Goal: Transaction & Acquisition: Purchase product/service

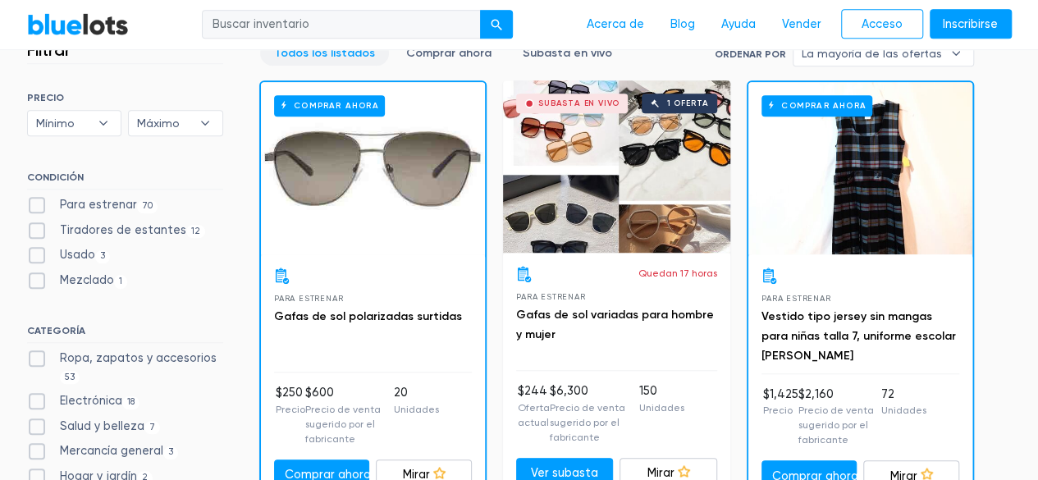
scroll to position [584, 0]
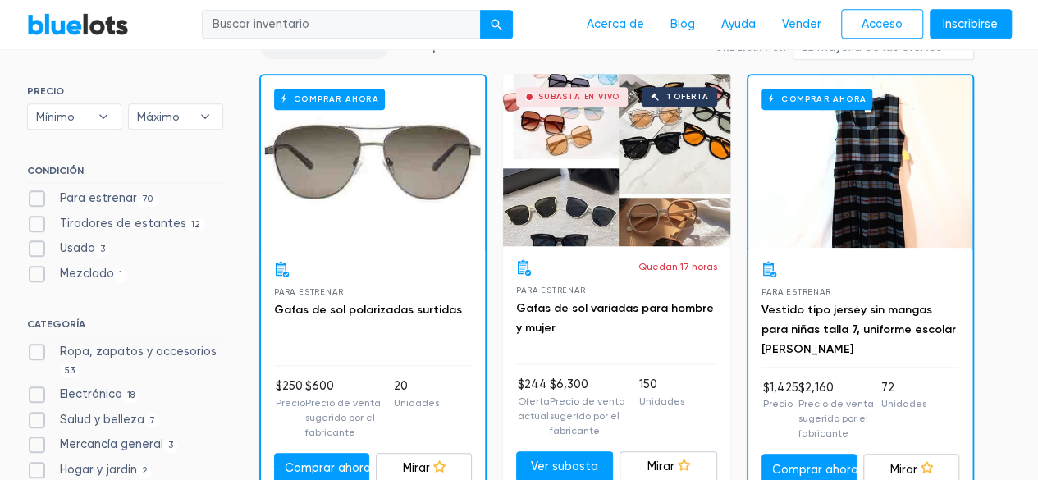
click at [33, 201] on label "Para estrenar 70" at bounding box center [92, 199] width 131 height 18
click at [33, 200] on New"] "Para estrenar 70" at bounding box center [32, 195] width 11 height 11
checkbox New"] "true"
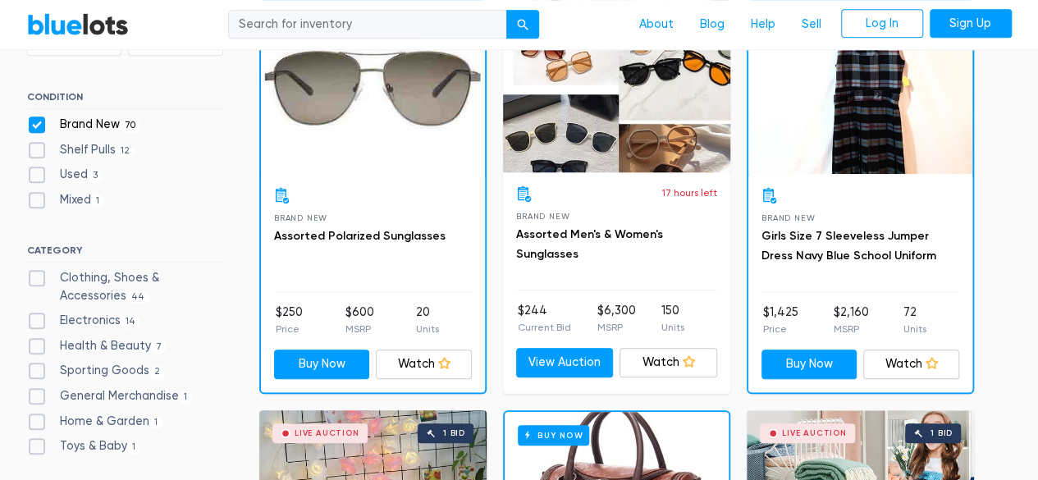
scroll to position [550, 0]
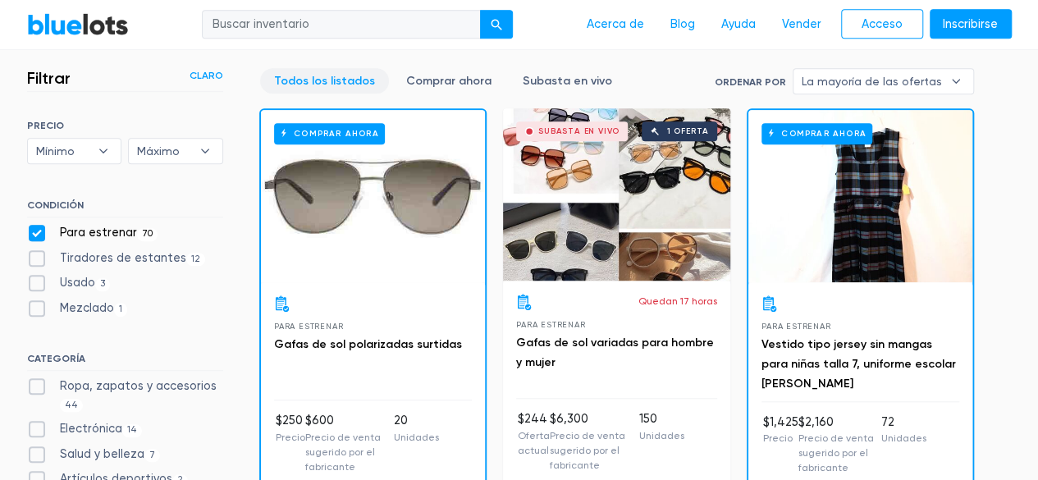
click at [36, 255] on label "Tiradores de estantes 12" at bounding box center [116, 258] width 179 height 18
click at [36, 255] on Pulls"] "Tiradores de estantes 12" at bounding box center [32, 254] width 11 height 11
checkbox Pulls"] "true"
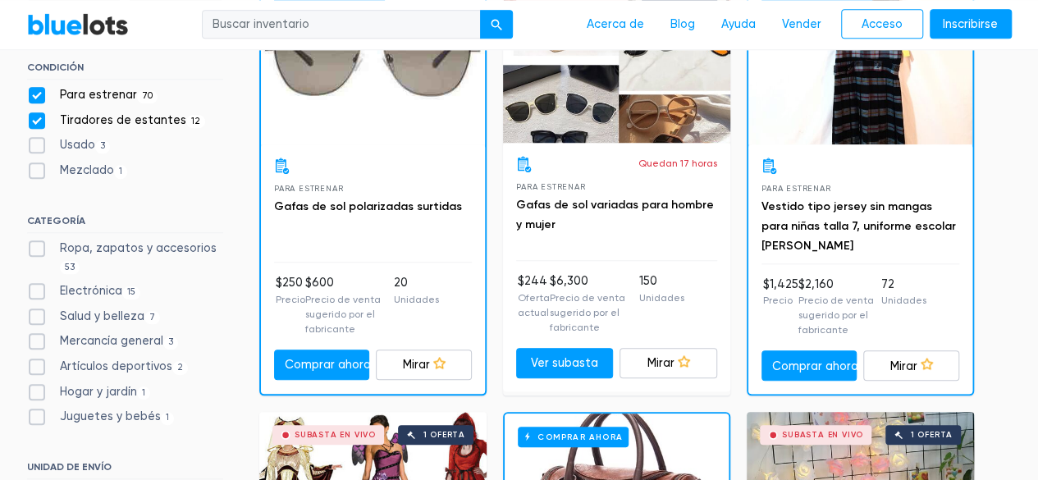
scroll to position [691, 0]
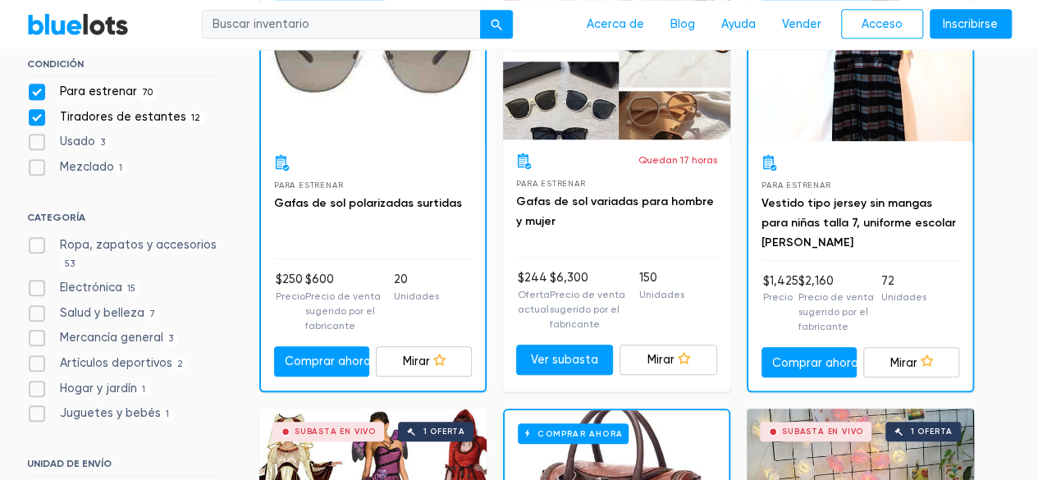
click at [48, 248] on label "Ropa, zapatos y accesorios 53" at bounding box center [125, 253] width 196 height 35
click at [38, 247] on Accessories"] "Ropa, zapatos y accesorios 53" at bounding box center [32, 241] width 11 height 11
checkbox Accessories"] "true"
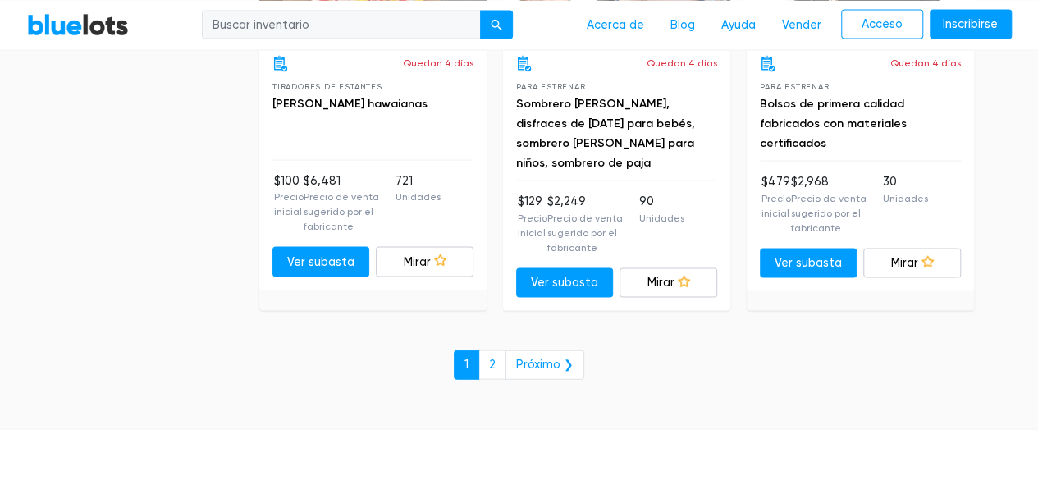
scroll to position [7841, 0]
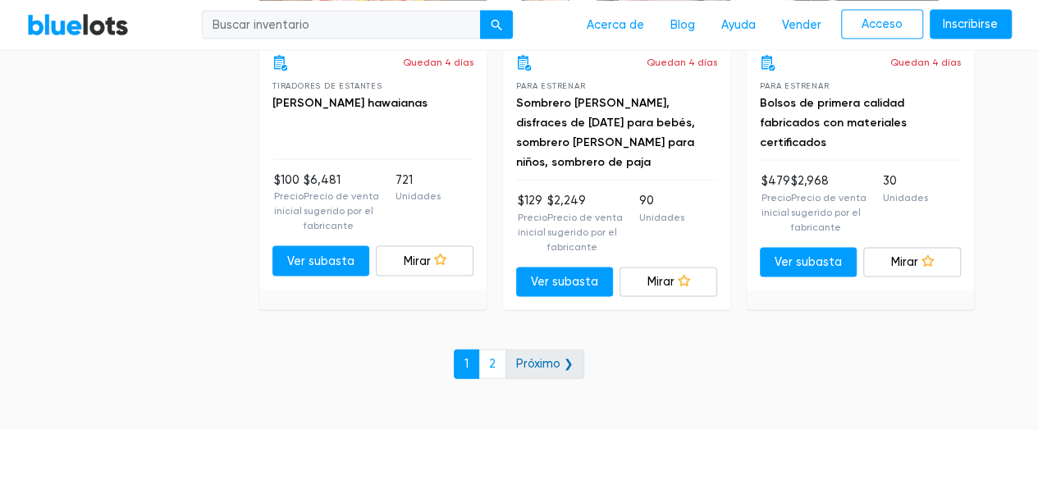
click at [551, 357] on font "Próximo ❯" at bounding box center [544, 364] width 57 height 14
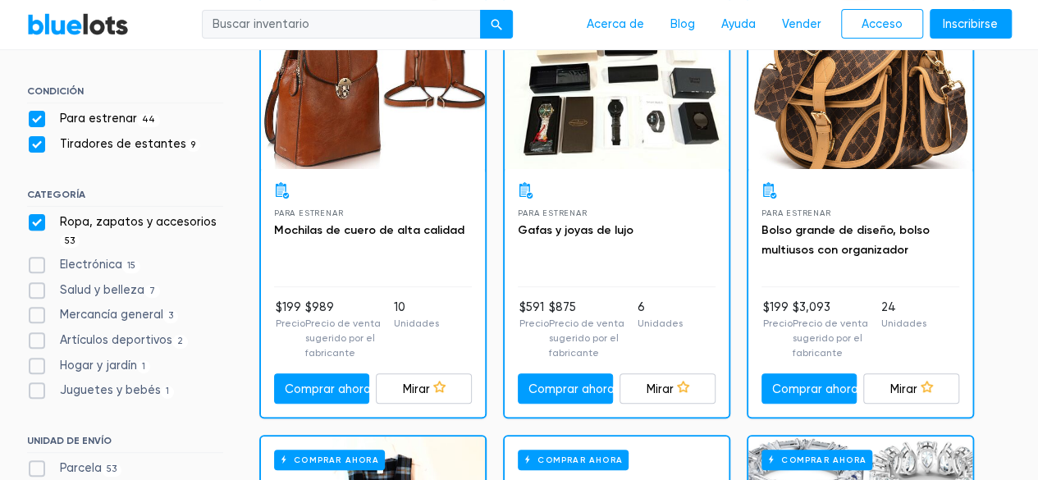
scroll to position [172, 0]
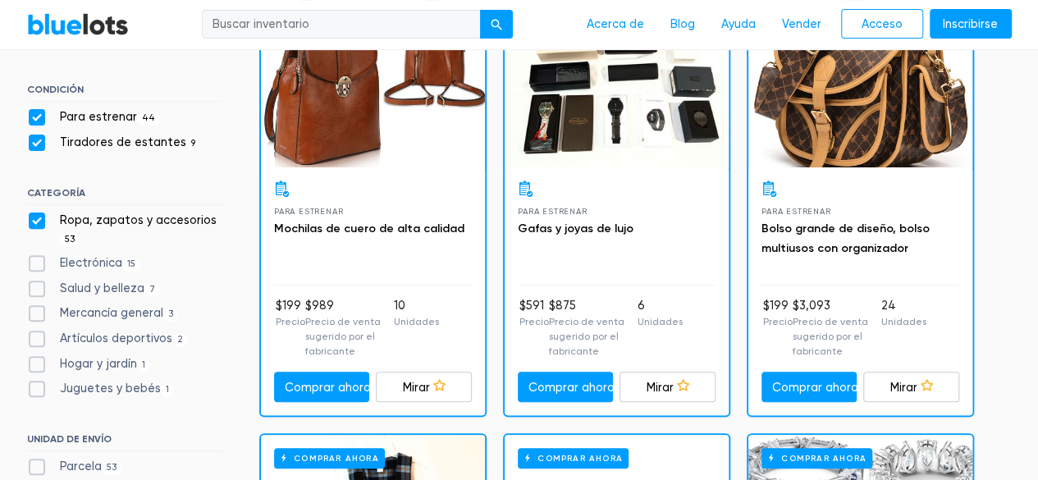
click at [615, 184] on div at bounding box center [617, 189] width 198 height 16
click at [574, 107] on div "Comprar ahora" at bounding box center [617, 81] width 224 height 172
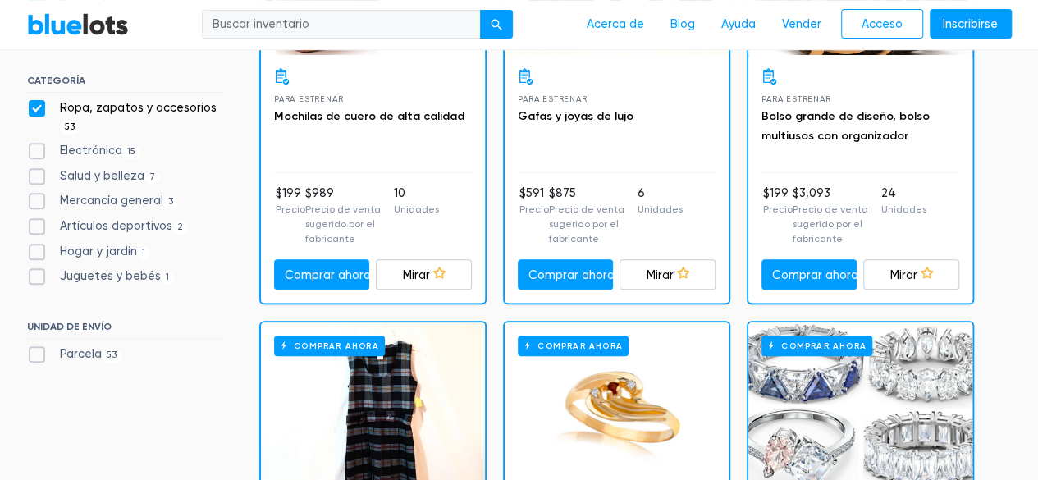
scroll to position [264, 0]
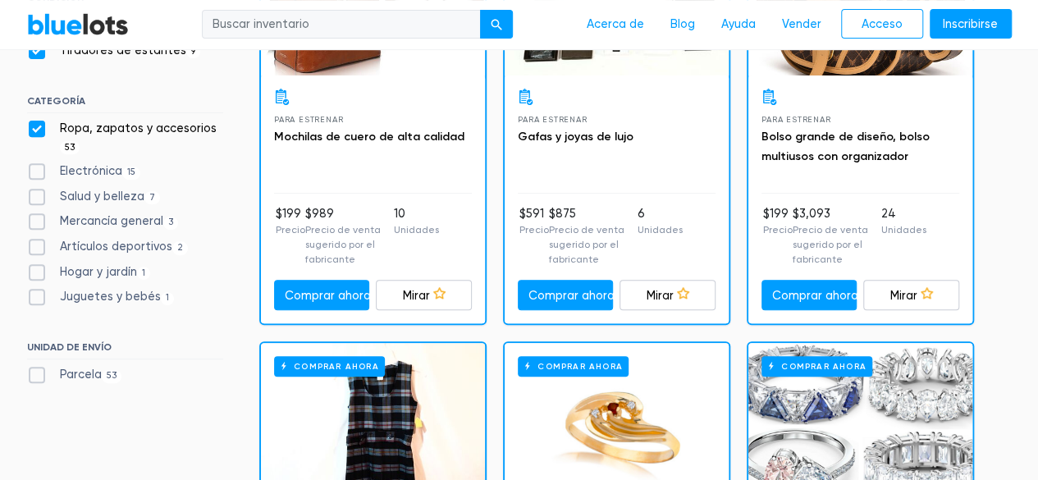
click at [33, 169] on label "Electrónica 15" at bounding box center [84, 171] width 114 height 18
click at [33, 169] on input "Electrónica 15" at bounding box center [32, 167] width 11 height 11
checkbox input "true"
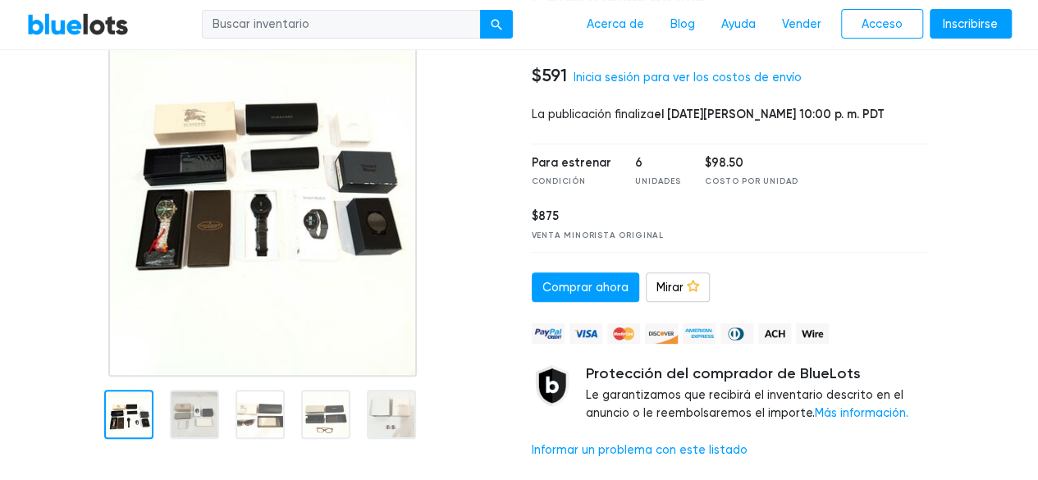
scroll to position [192, 0]
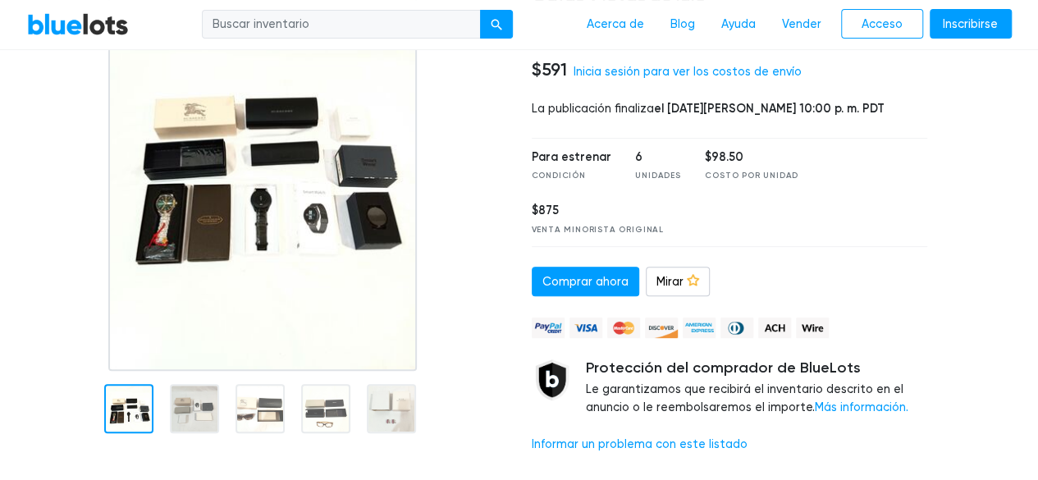
click at [200, 414] on div at bounding box center [194, 408] width 49 height 49
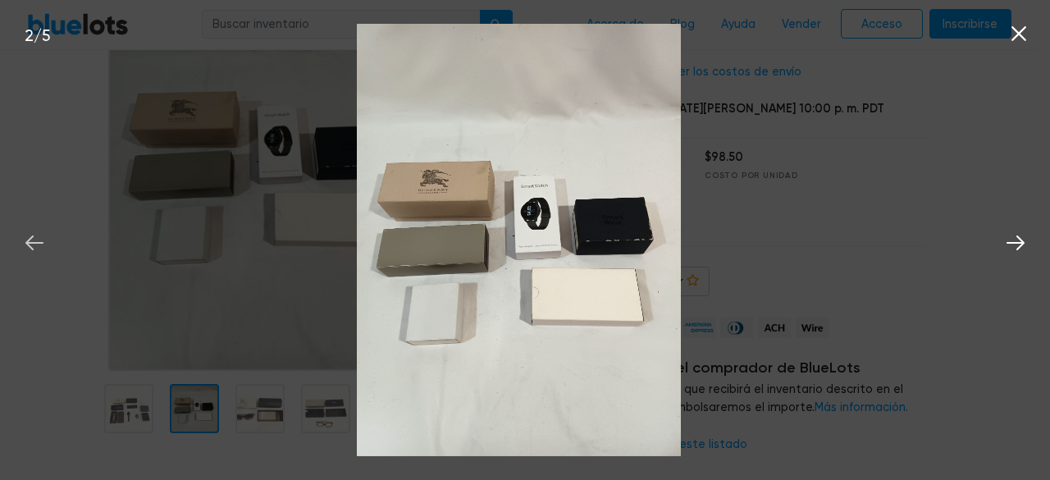
click at [30, 226] on button at bounding box center [34, 240] width 36 height 36
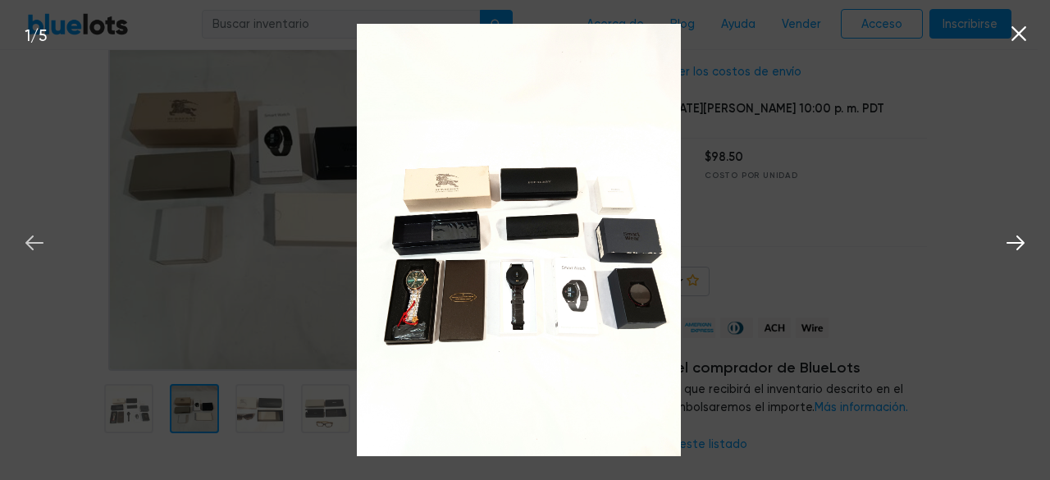
click at [39, 245] on icon at bounding box center [34, 243] width 25 height 25
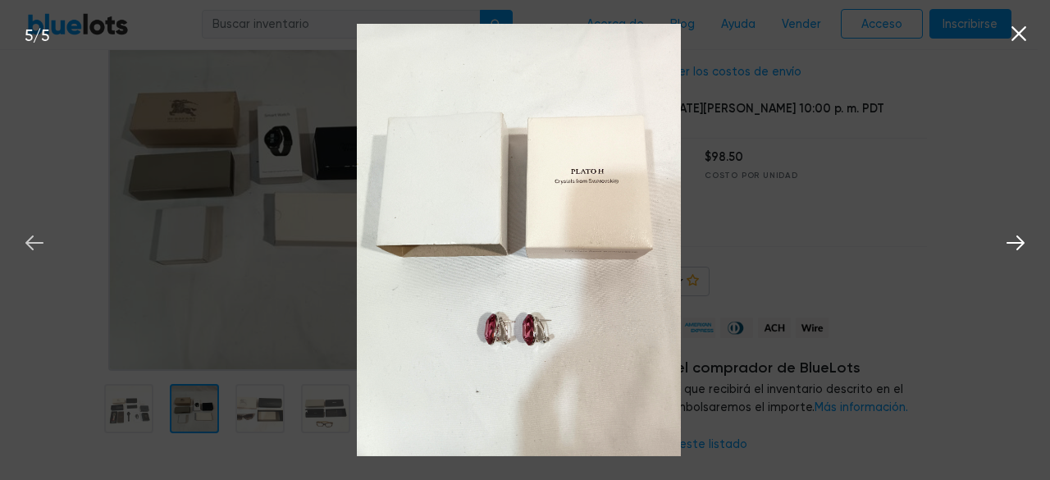
click at [34, 238] on icon at bounding box center [34, 243] width 25 height 25
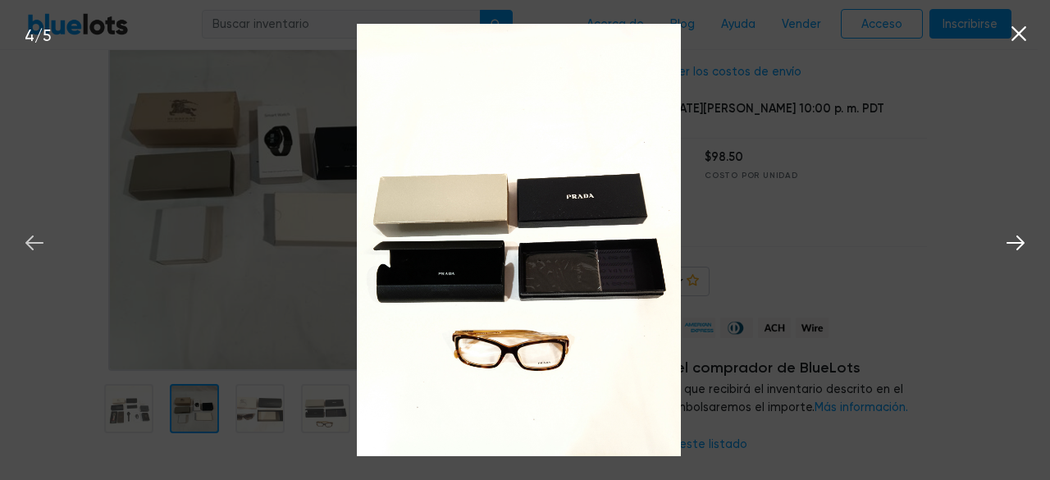
click at [34, 238] on icon at bounding box center [34, 243] width 25 height 25
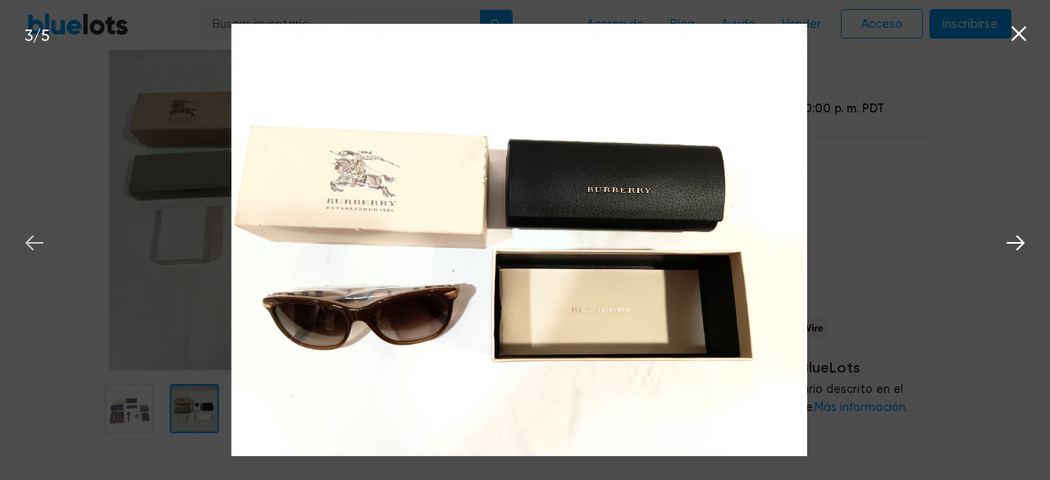
click at [34, 238] on icon at bounding box center [34, 243] width 25 height 25
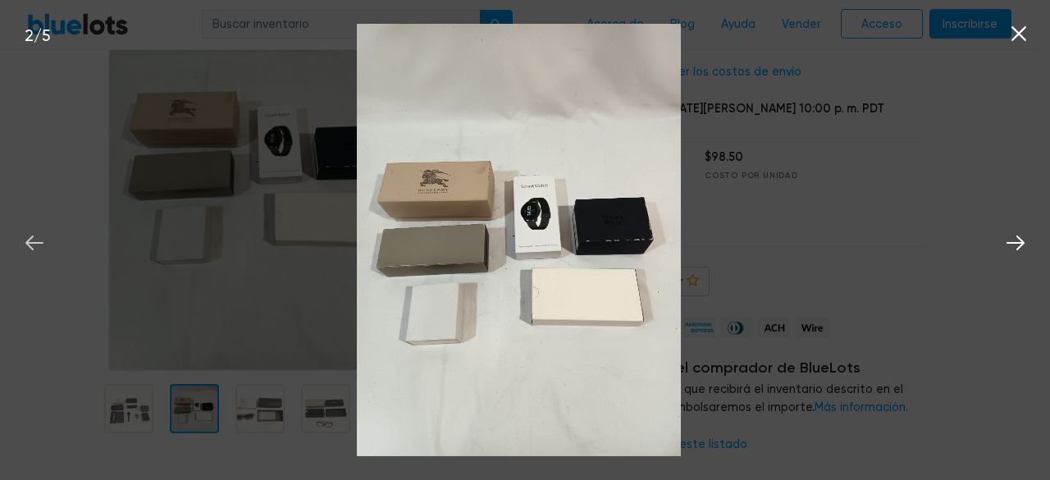
click at [29, 238] on icon at bounding box center [34, 243] width 25 height 25
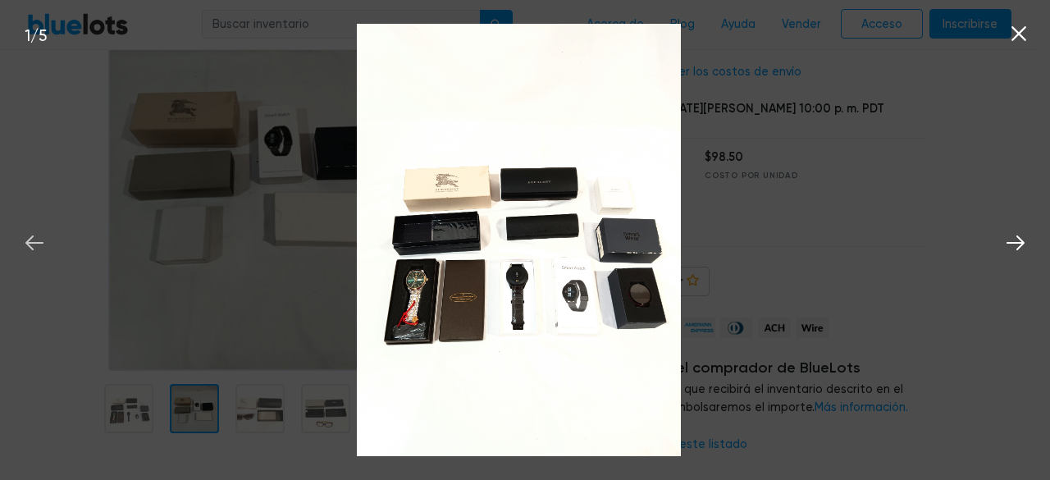
click at [36, 232] on icon at bounding box center [34, 243] width 25 height 25
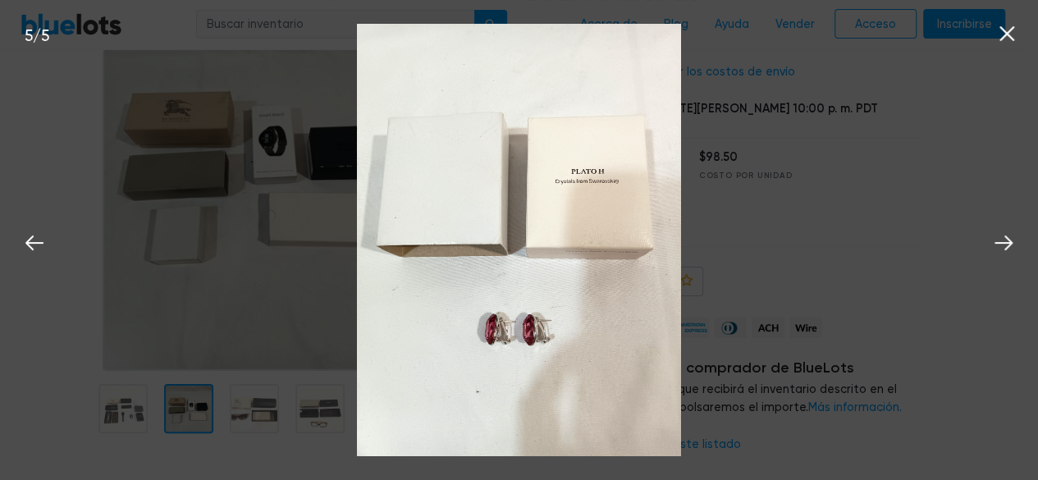
click at [50, 149] on div at bounding box center [261, 166] width 480 height 410
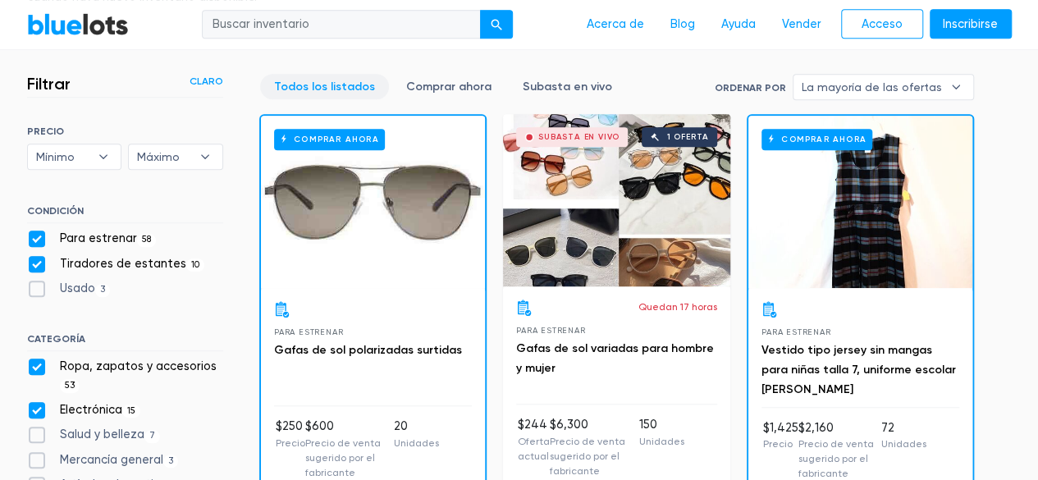
scroll to position [586, 0]
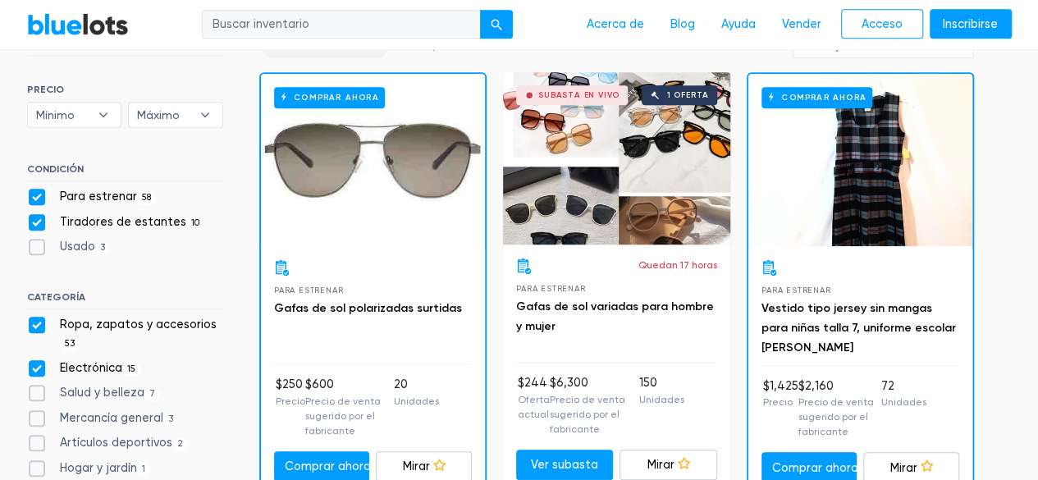
click at [35, 325] on label "Ropa, zapatos y accesorios 53" at bounding box center [125, 333] width 196 height 35
click at [35, 325] on Accessories"] "Ropa, zapatos y accesorios 53" at bounding box center [32, 321] width 11 height 11
checkbox Accessories"] "false"
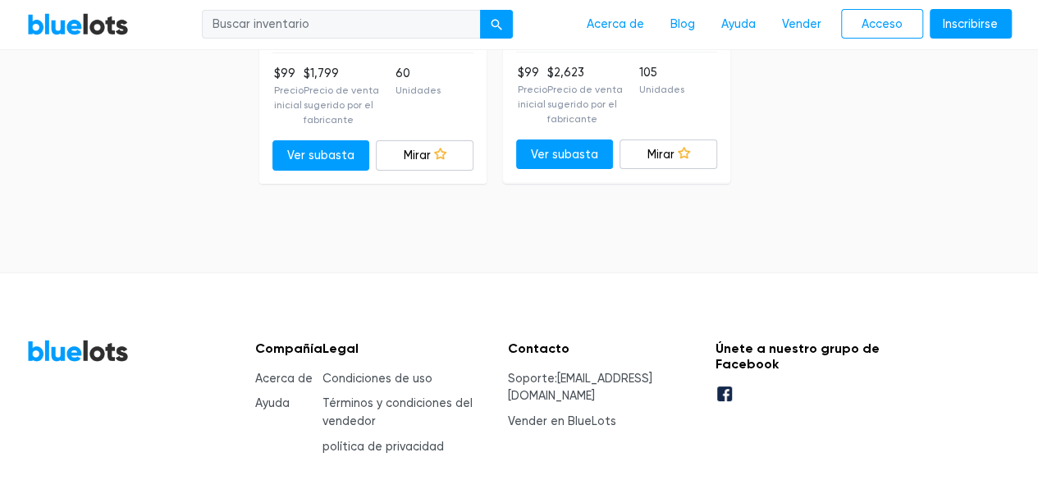
scroll to position [3146, 0]
